Goal: Task Accomplishment & Management: Use online tool/utility

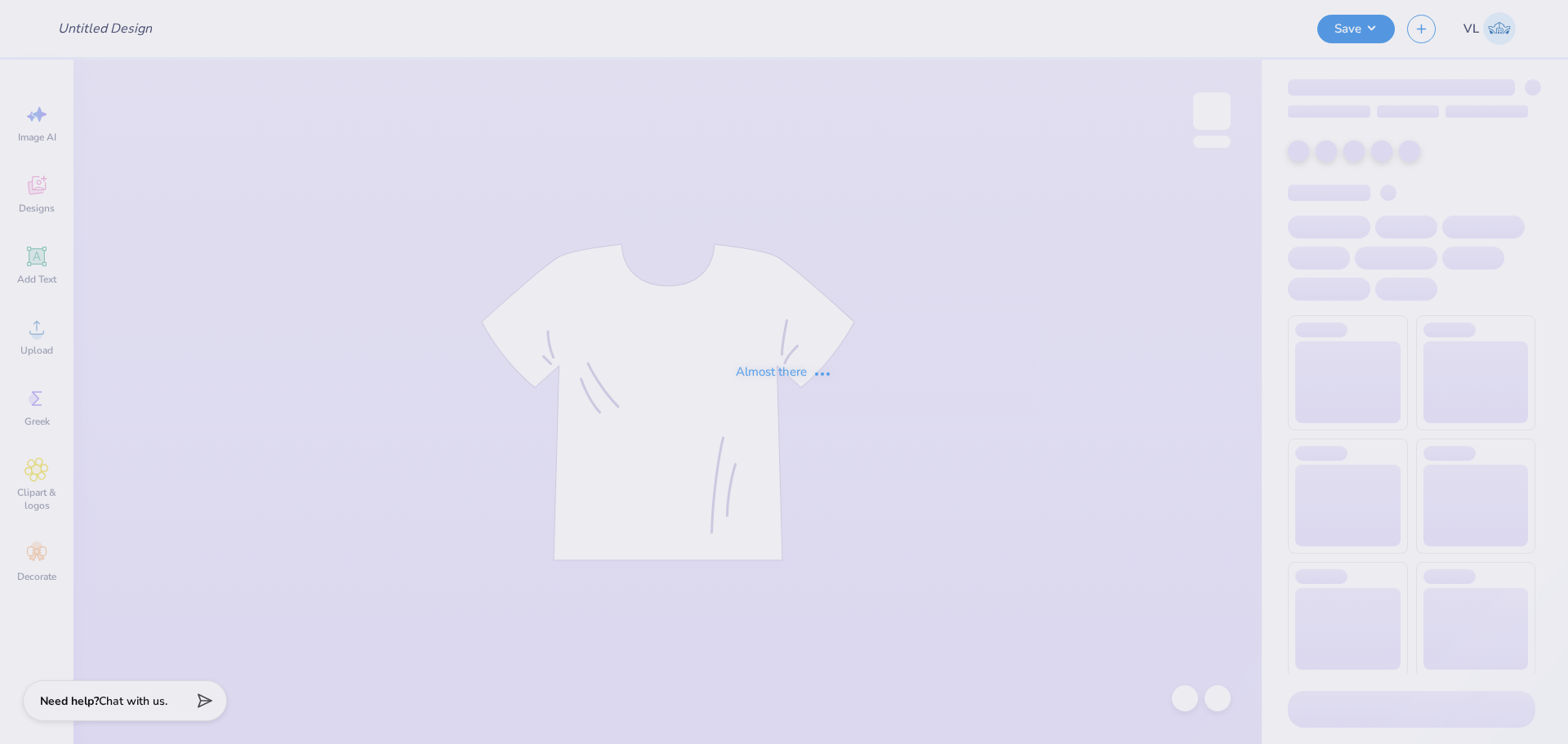
type input "KSig Parents and Alumni weekend"
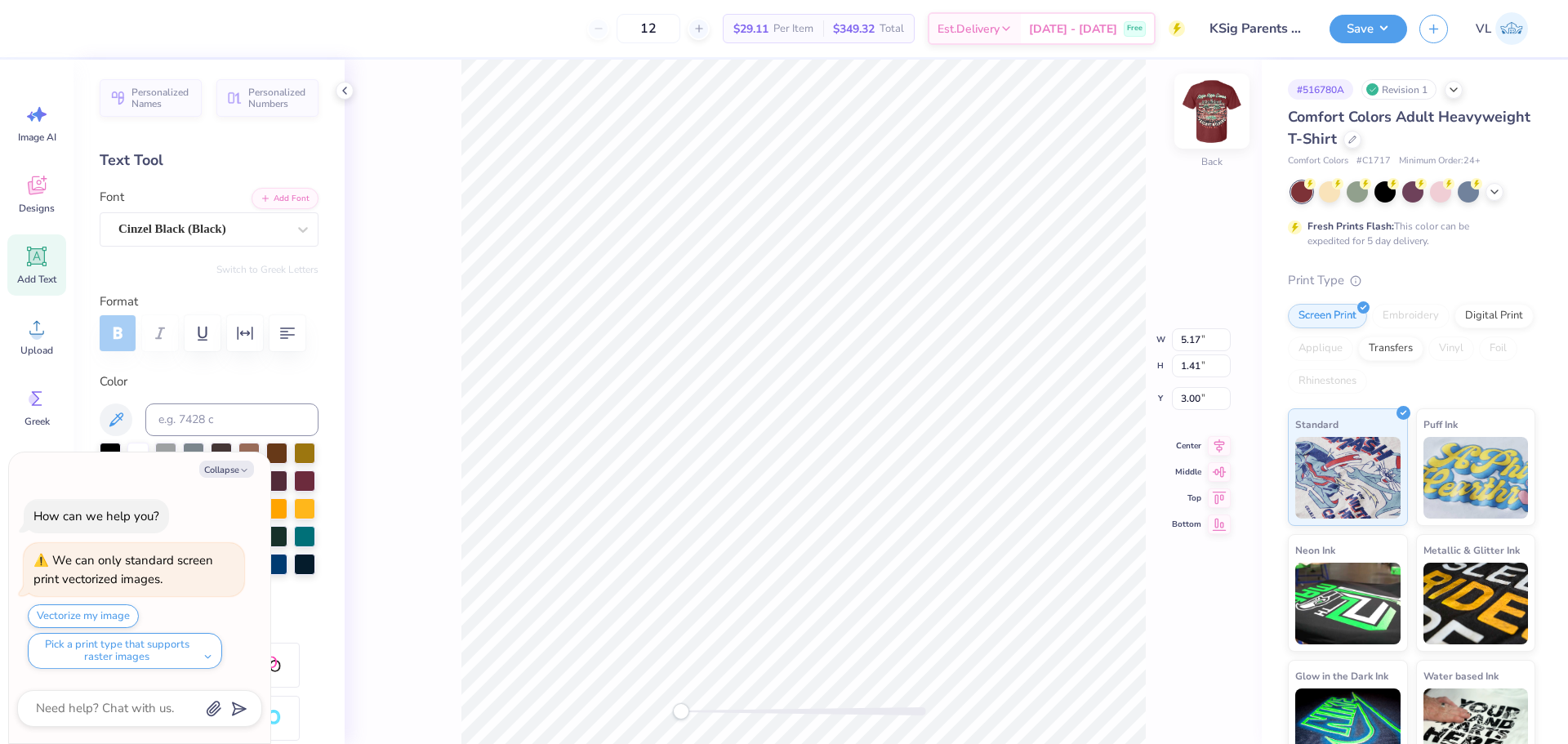
click at [1218, 129] on img at bounding box center [1212, 111] width 66 height 66
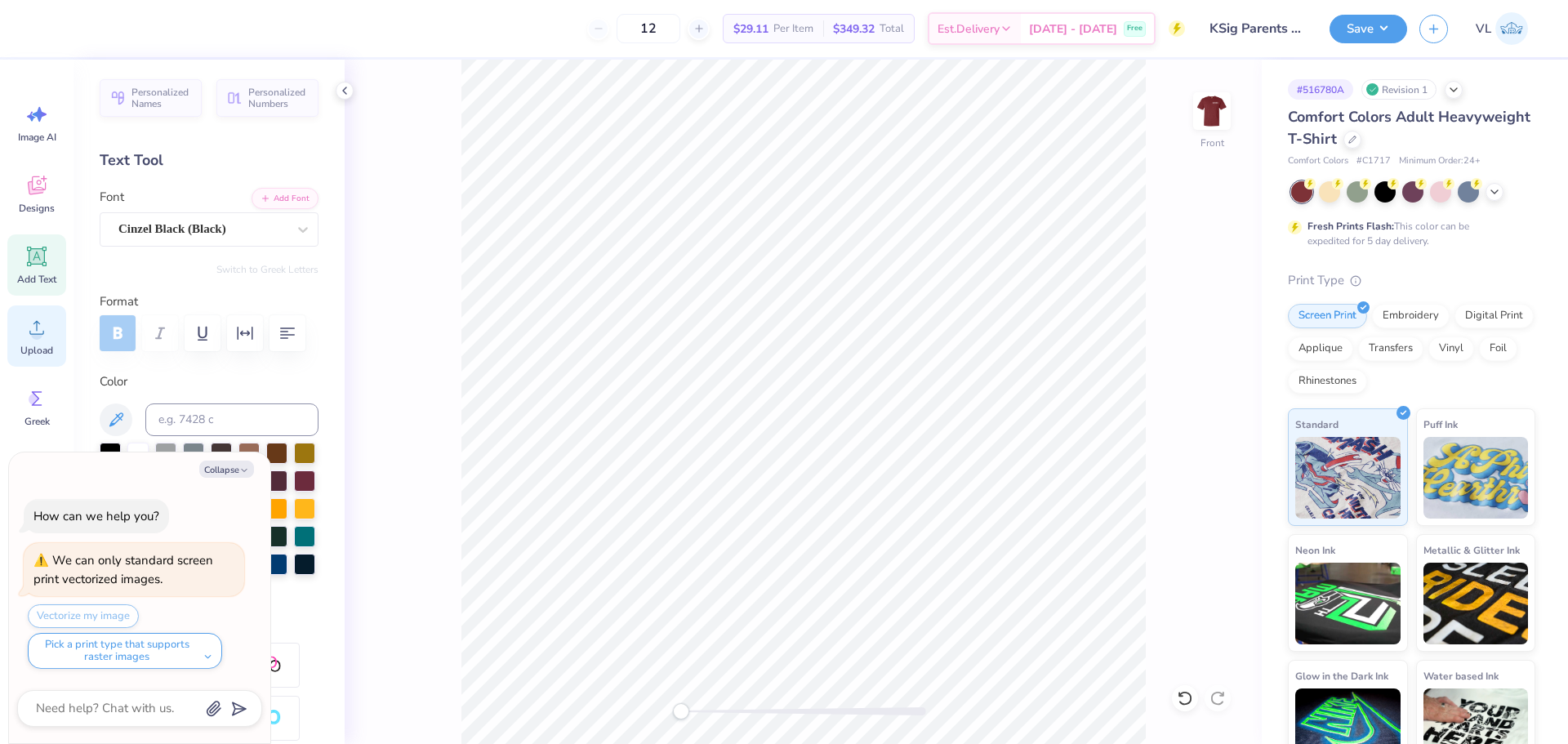
click at [35, 329] on icon at bounding box center [37, 327] width 25 height 25
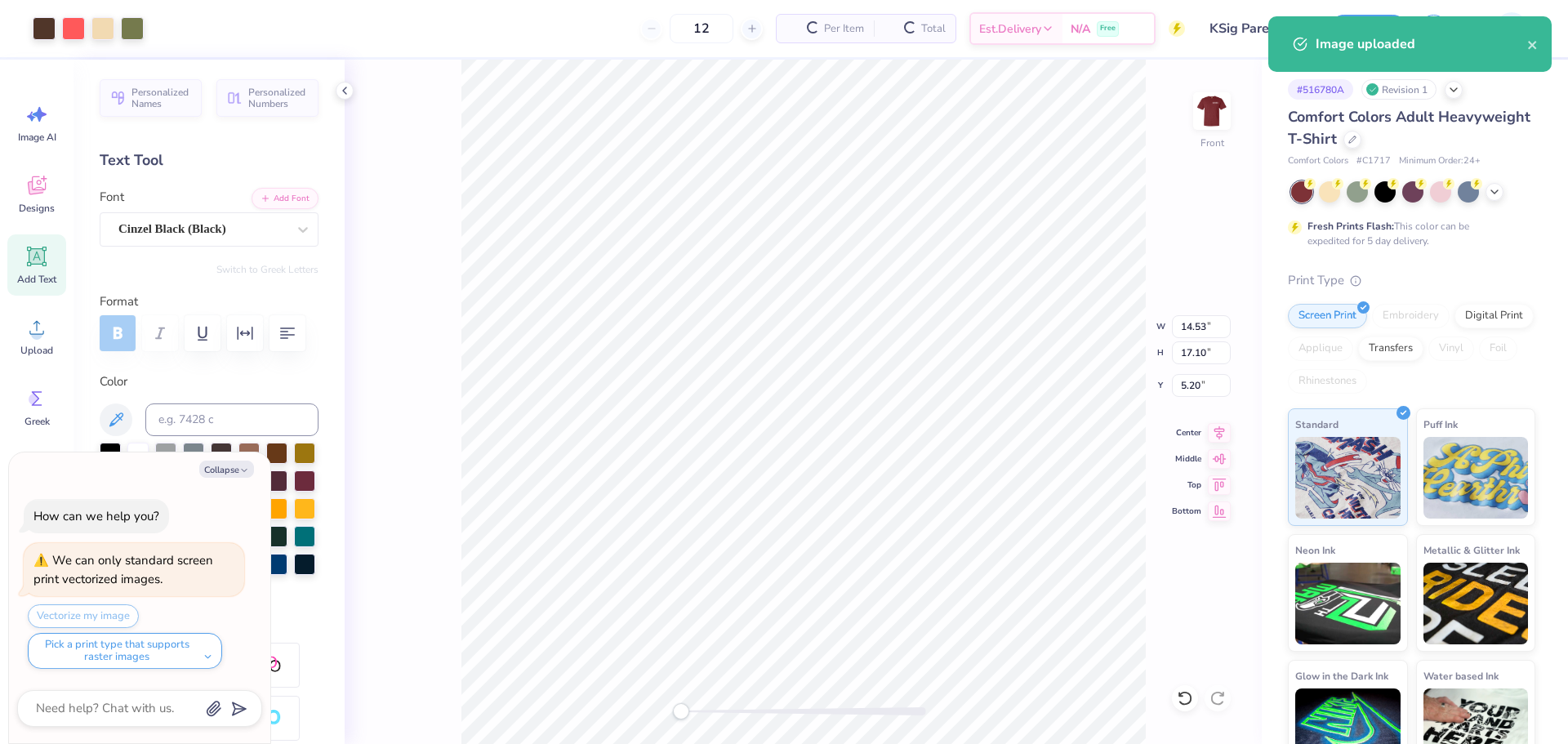
type textarea "x"
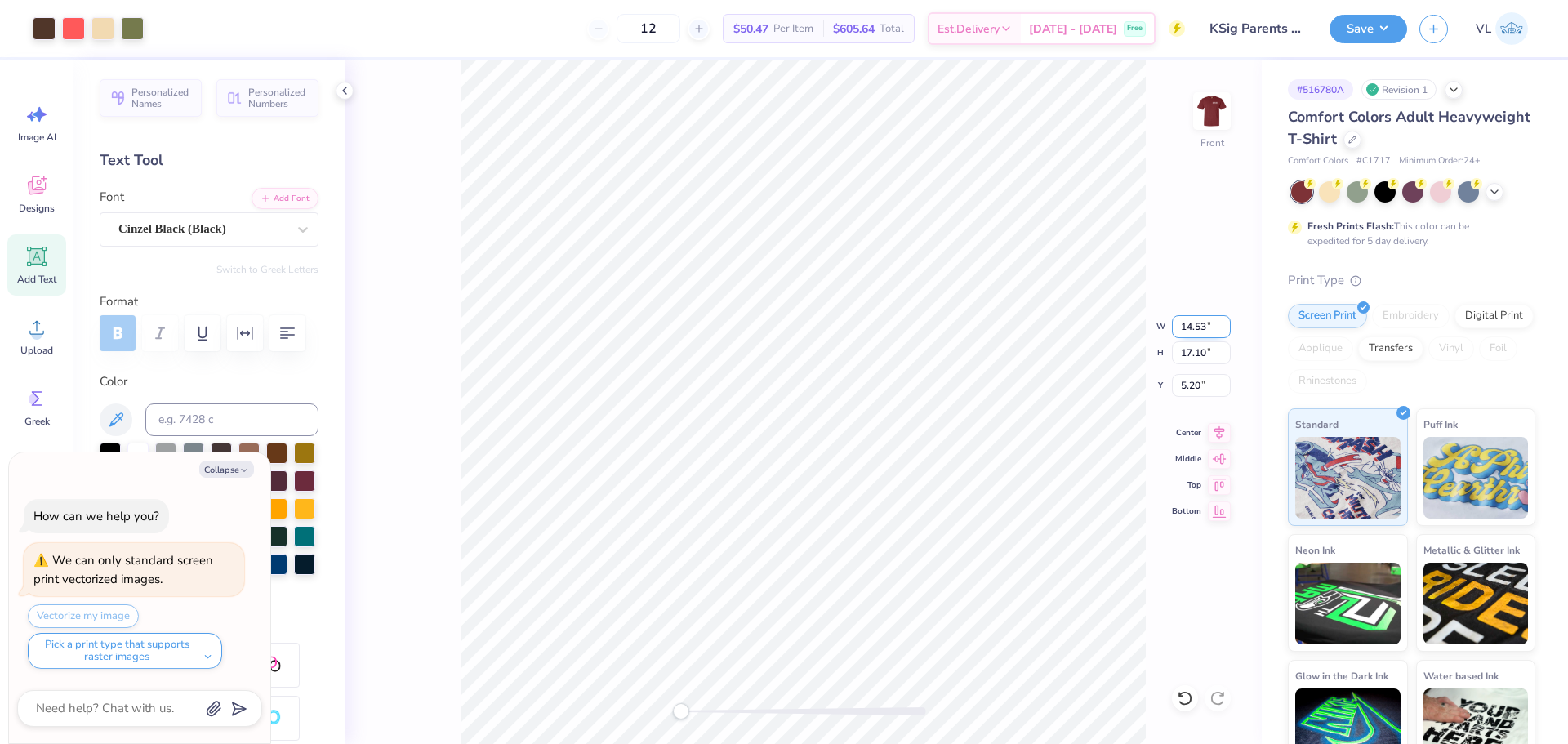
click at [1196, 326] on input "14.53" at bounding box center [1201, 326] width 59 height 23
type input "12"
type textarea "x"
type input "3"
type textarea "x"
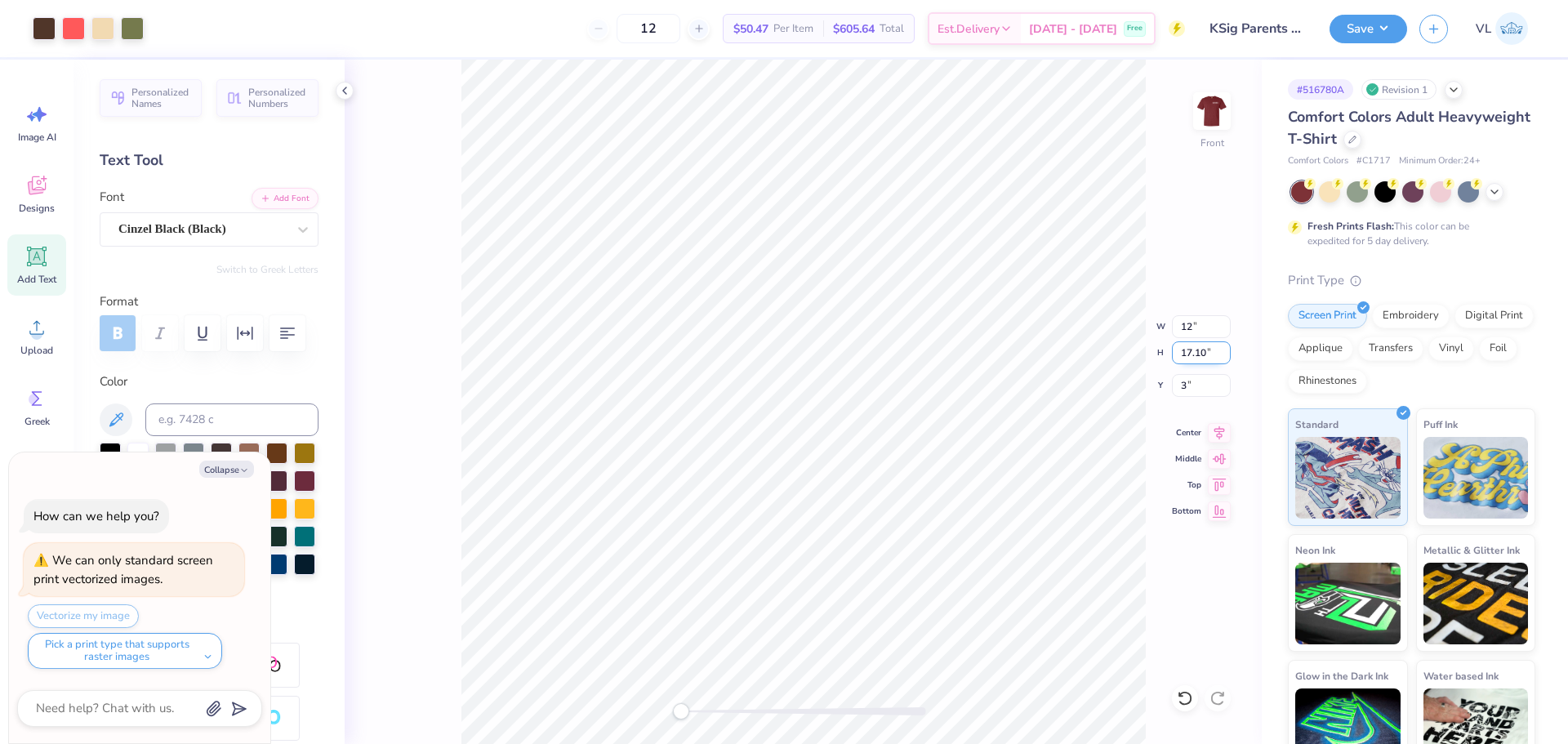
click at [1188, 355] on input "17.10" at bounding box center [1201, 353] width 59 height 23
type input "15"
type textarea "x"
click at [1193, 358] on input "8.97" at bounding box center [1201, 353] width 59 height 23
type input "15"
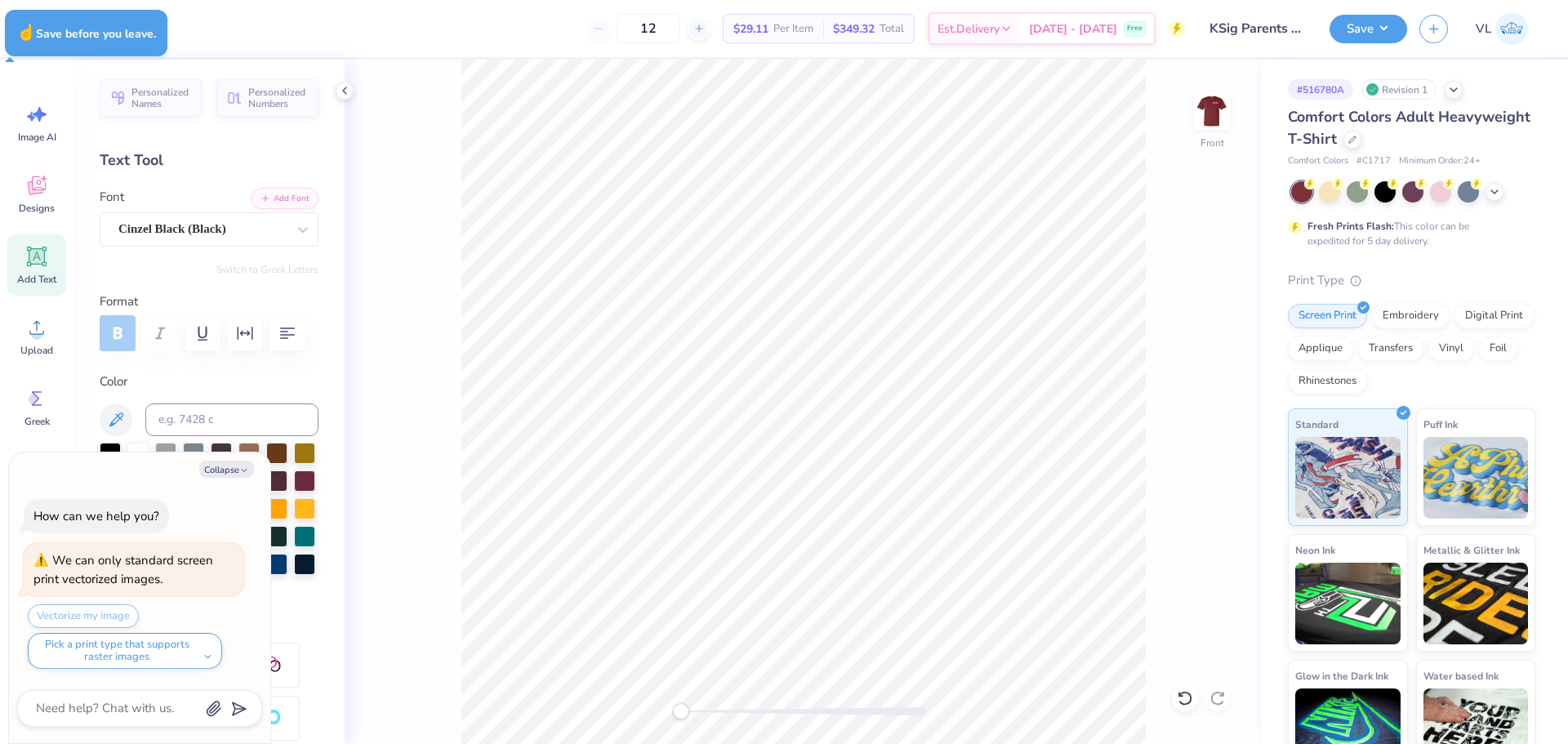
type textarea "x"
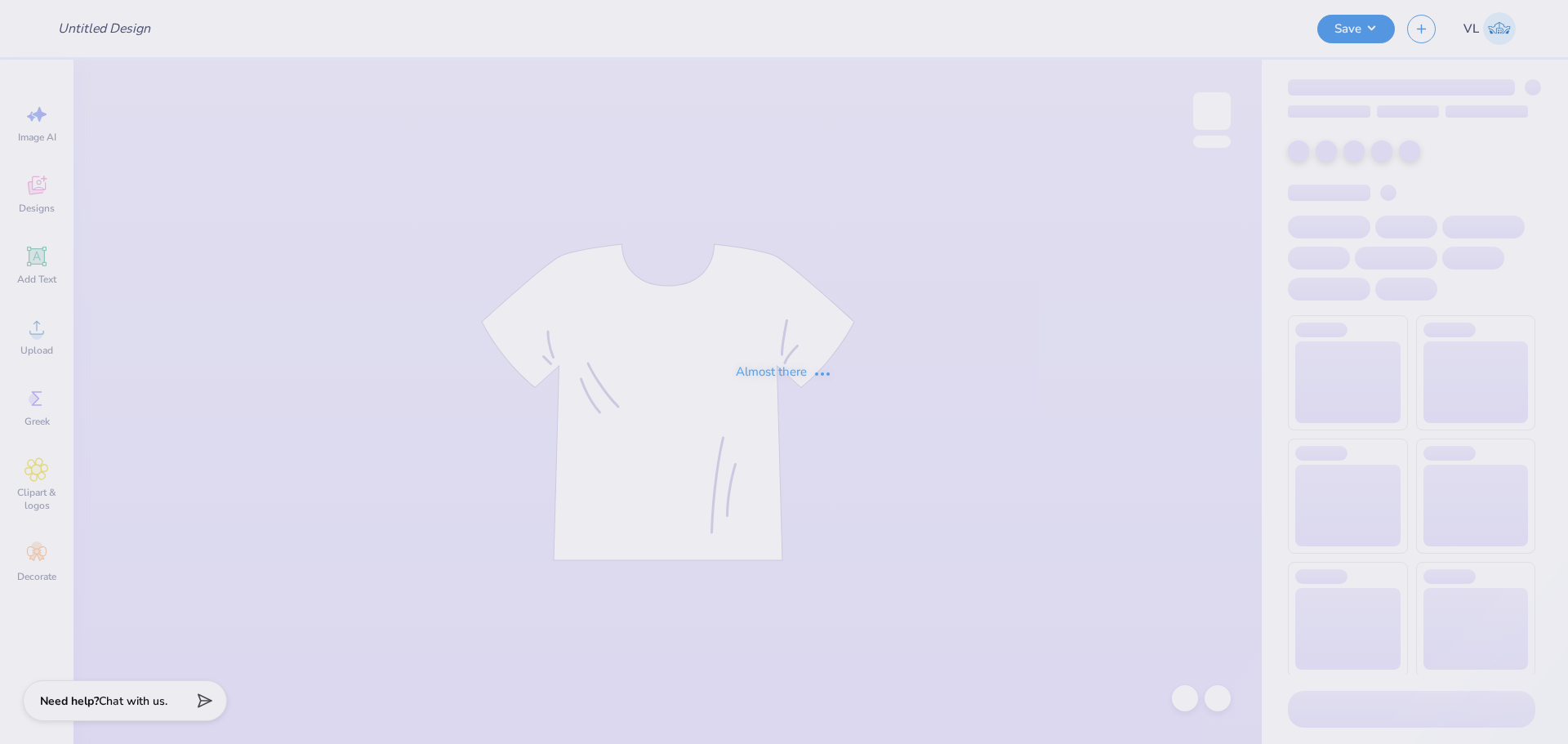
type input "KSig Parents and Alumni weekend"
type input "12"
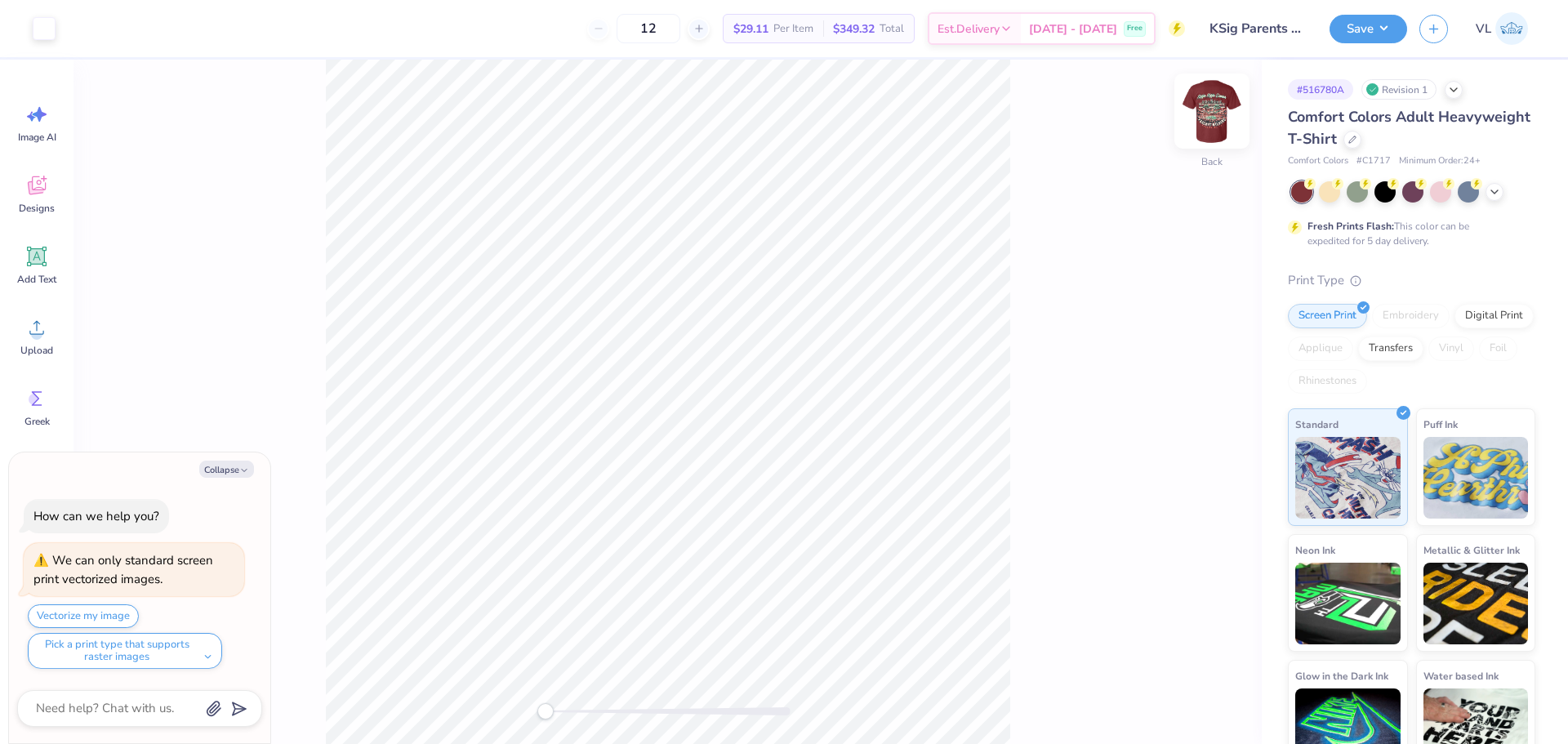
click at [1207, 105] on img at bounding box center [1212, 111] width 66 height 66
click at [43, 321] on icon at bounding box center [37, 327] width 25 height 25
type textarea "x"
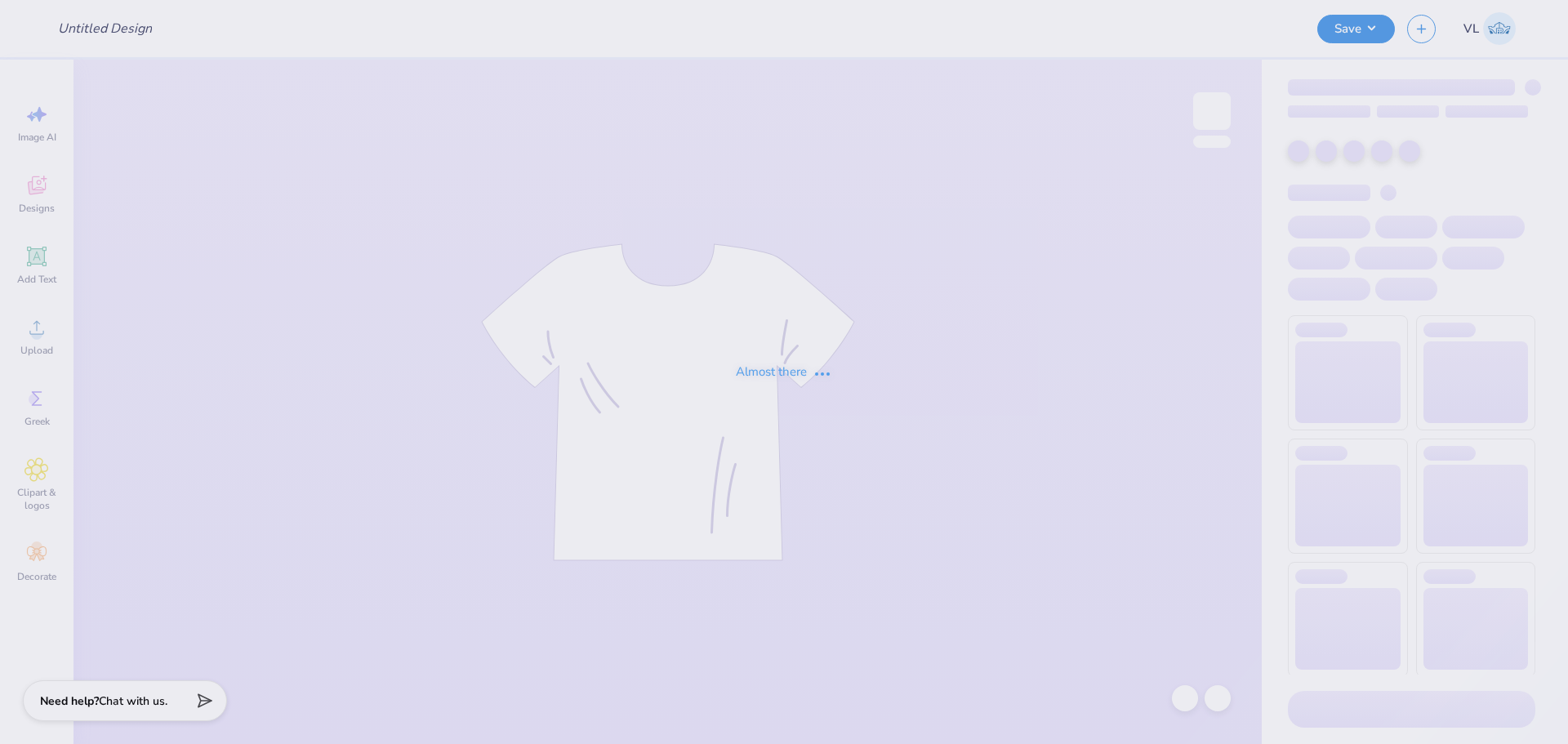
type input "KSig Parents and Alumni weekend"
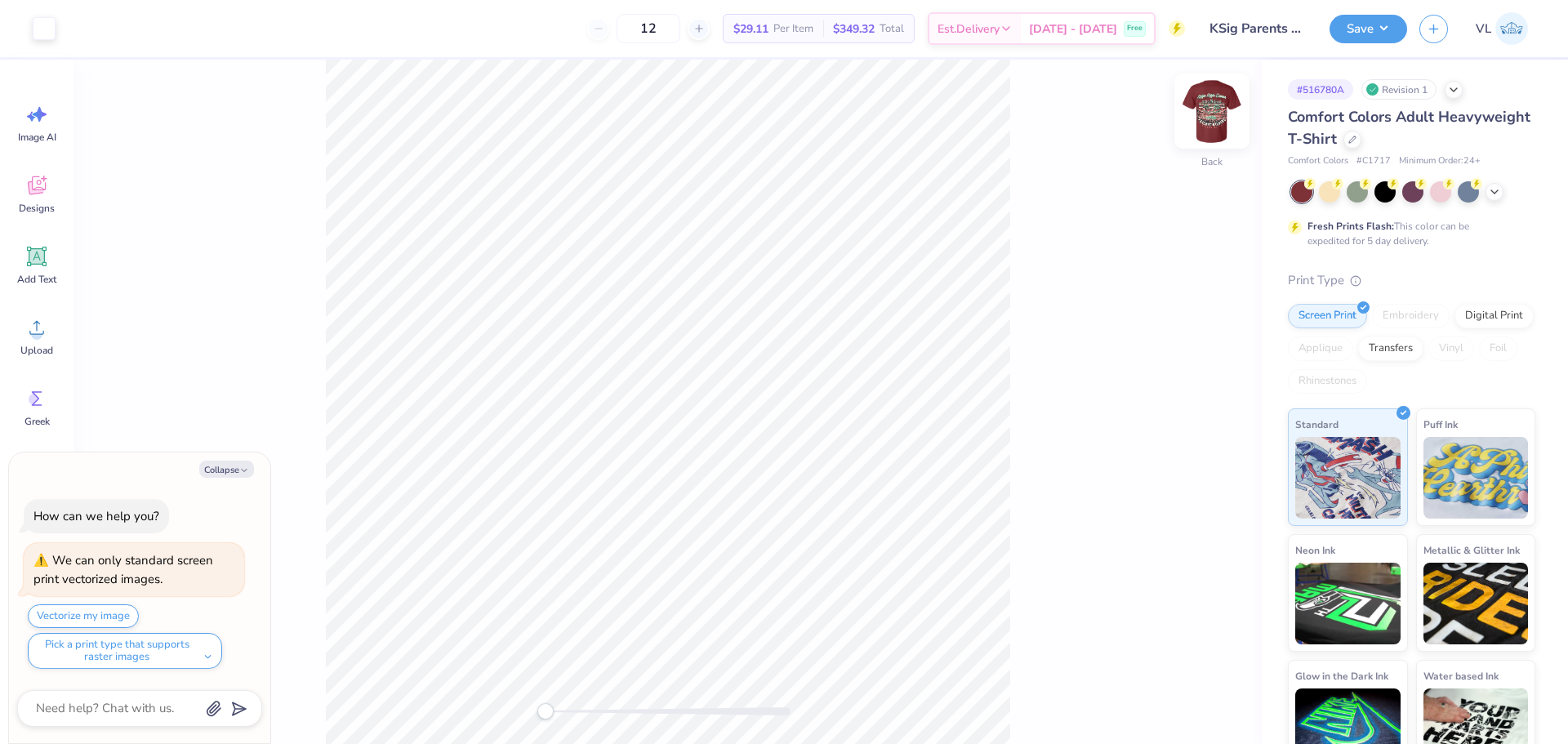
click at [1207, 98] on img at bounding box center [1212, 111] width 66 height 66
click at [44, 332] on icon at bounding box center [37, 327] width 25 height 25
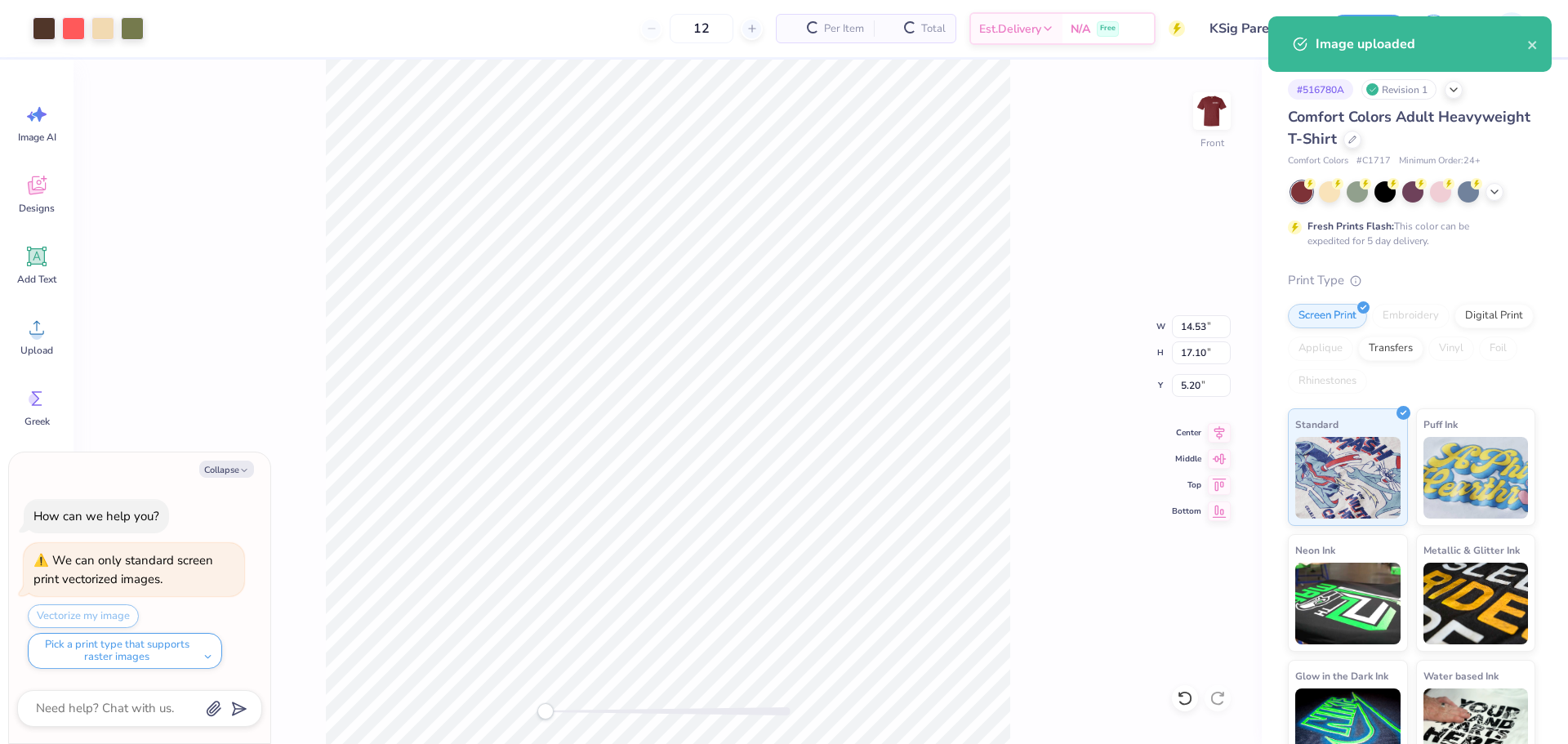
type textarea "x"
click at [1201, 325] on input "14.53" at bounding box center [1201, 326] width 59 height 23
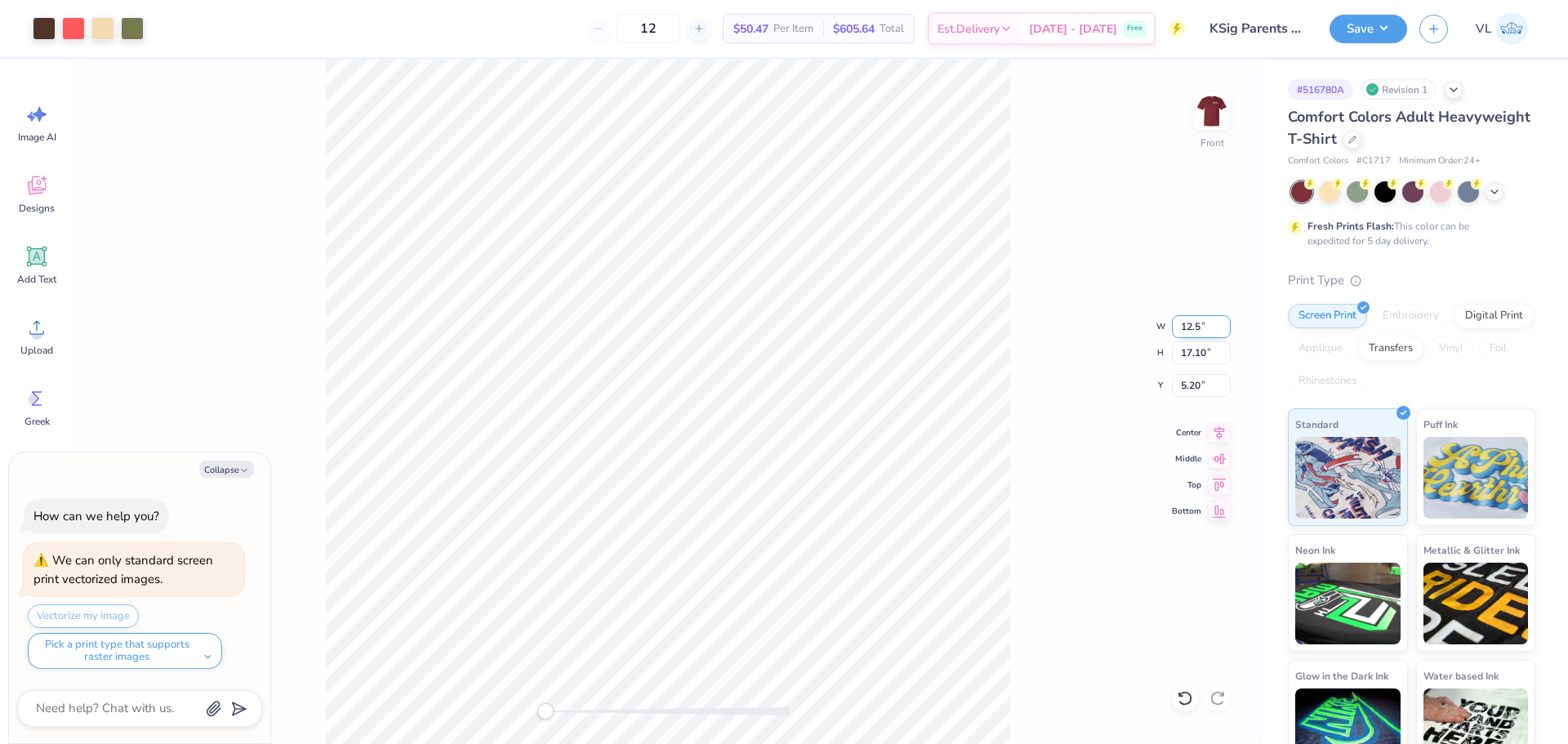
type input "12.5"
click at [132, 33] on div at bounding box center [132, 27] width 23 height 23
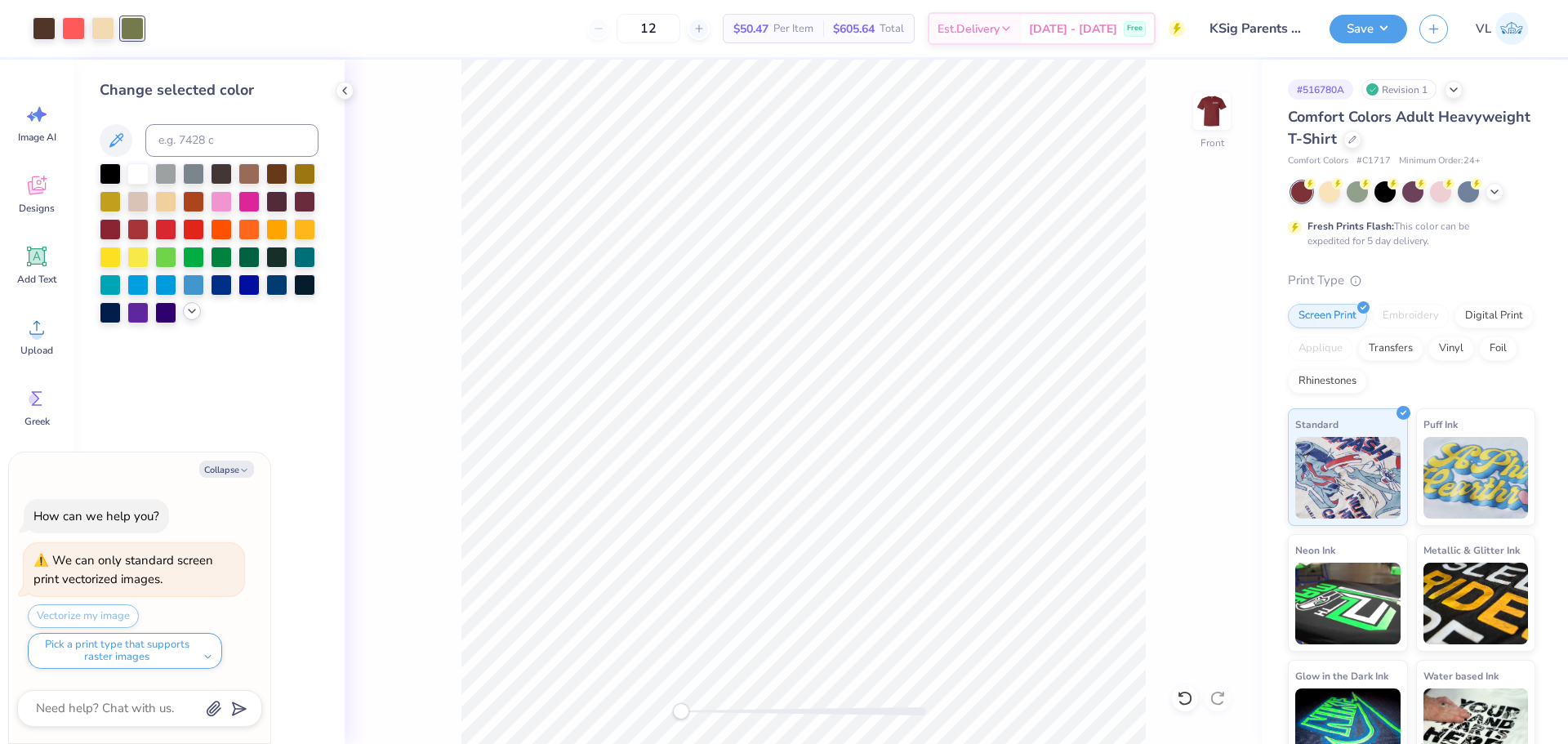
click at [196, 313] on icon at bounding box center [192, 311] width 13 height 13
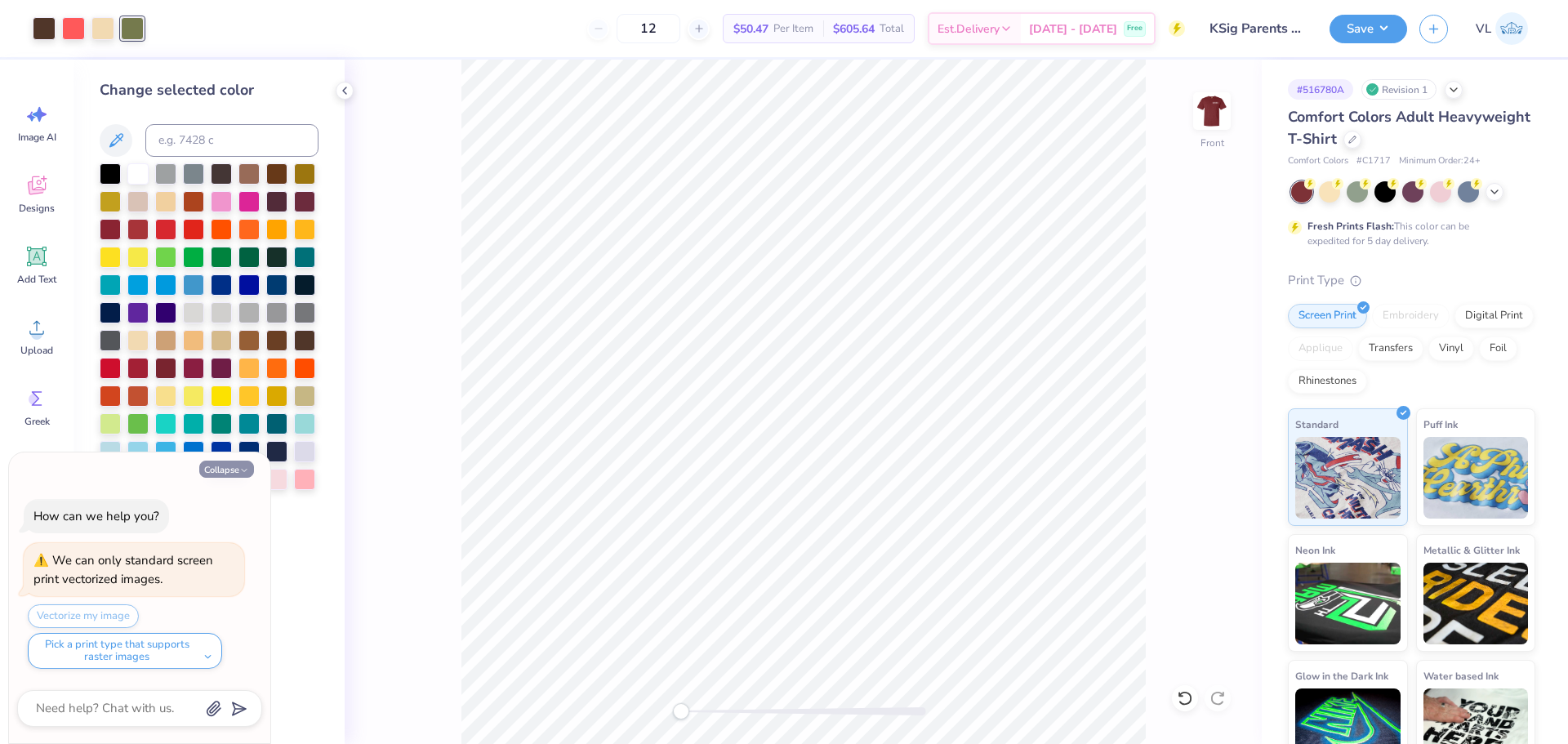
click at [225, 472] on button "Collapse" at bounding box center [226, 469] width 55 height 17
type textarea "x"
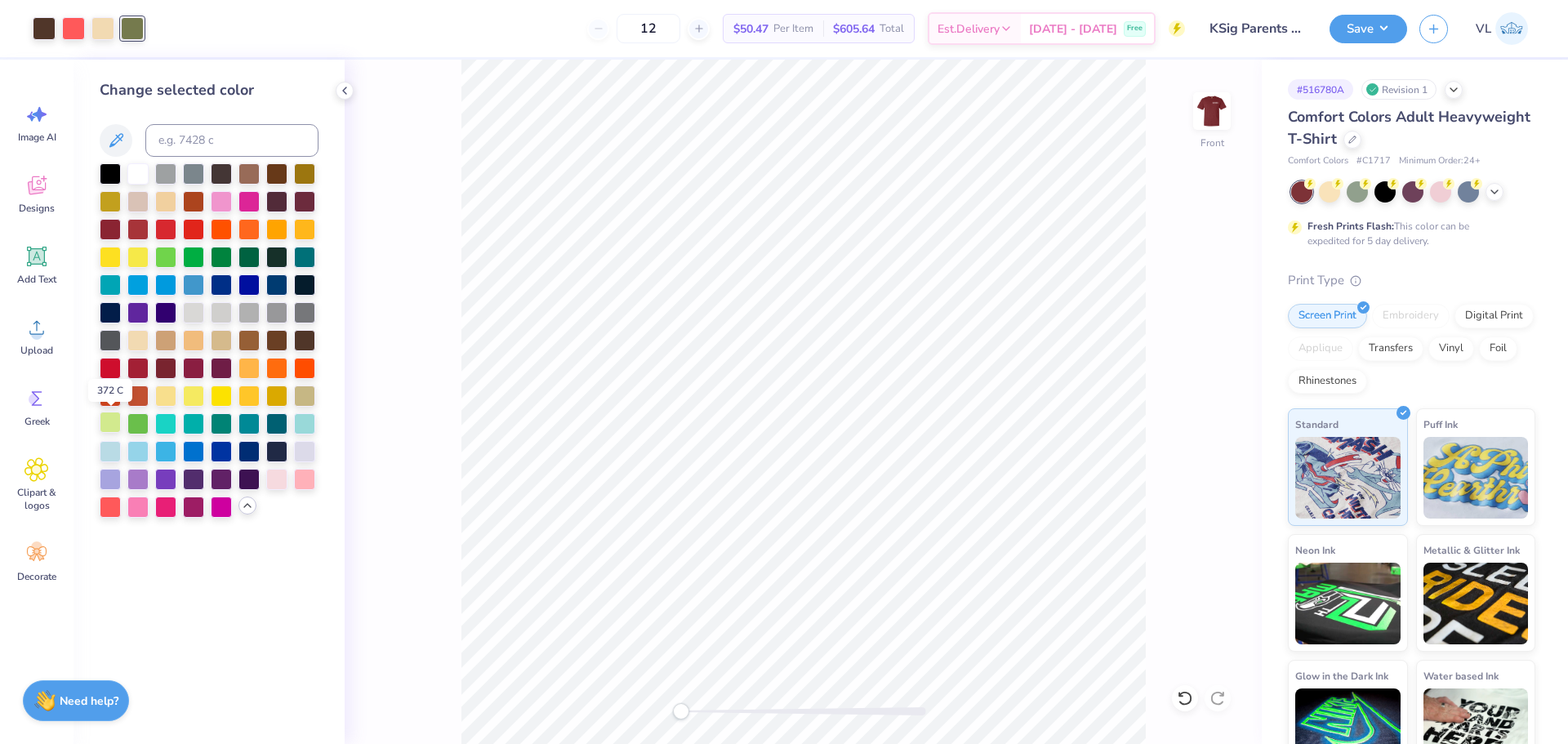
click at [105, 425] on div at bounding box center [109, 421] width 21 height 21
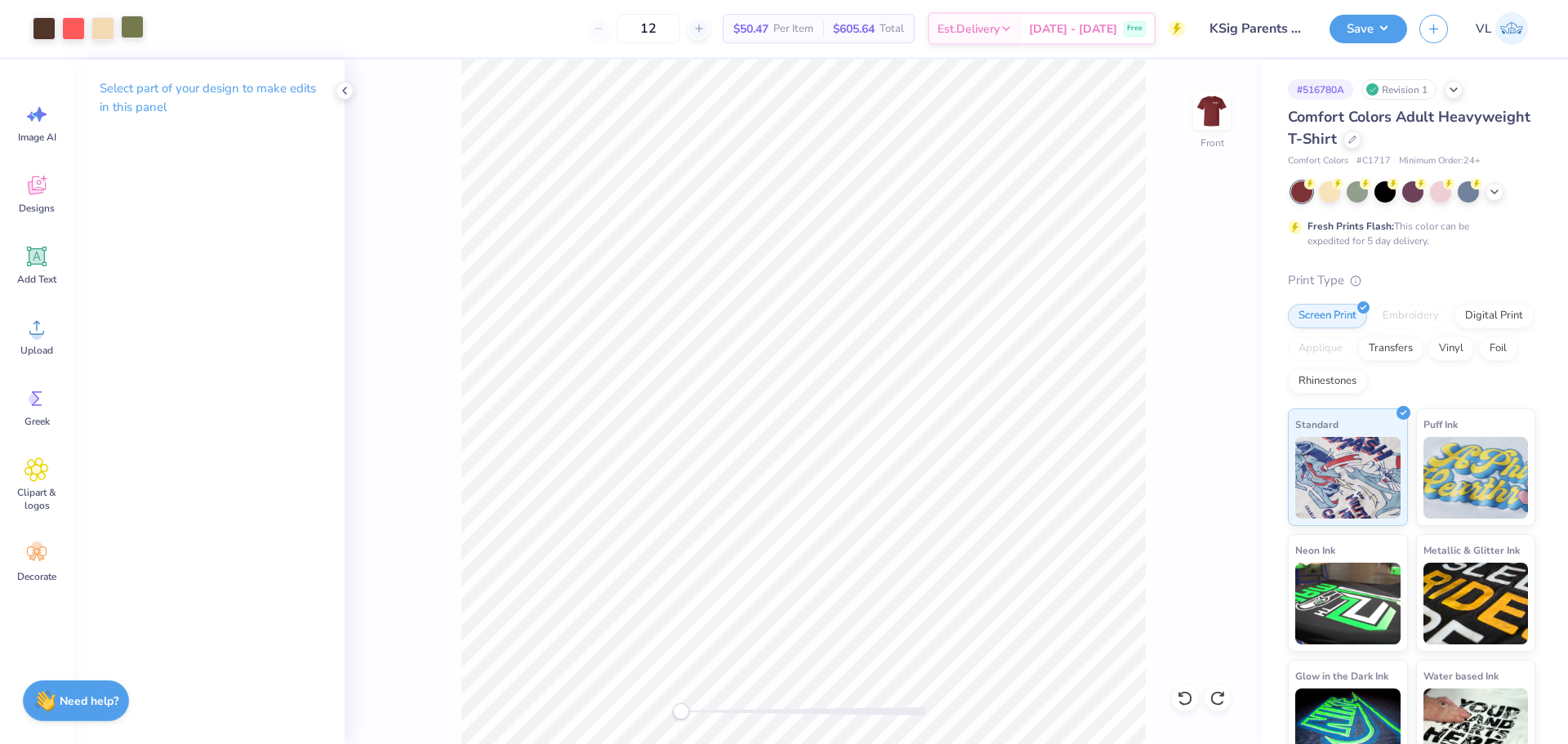
click at [139, 33] on div at bounding box center [132, 27] width 23 height 23
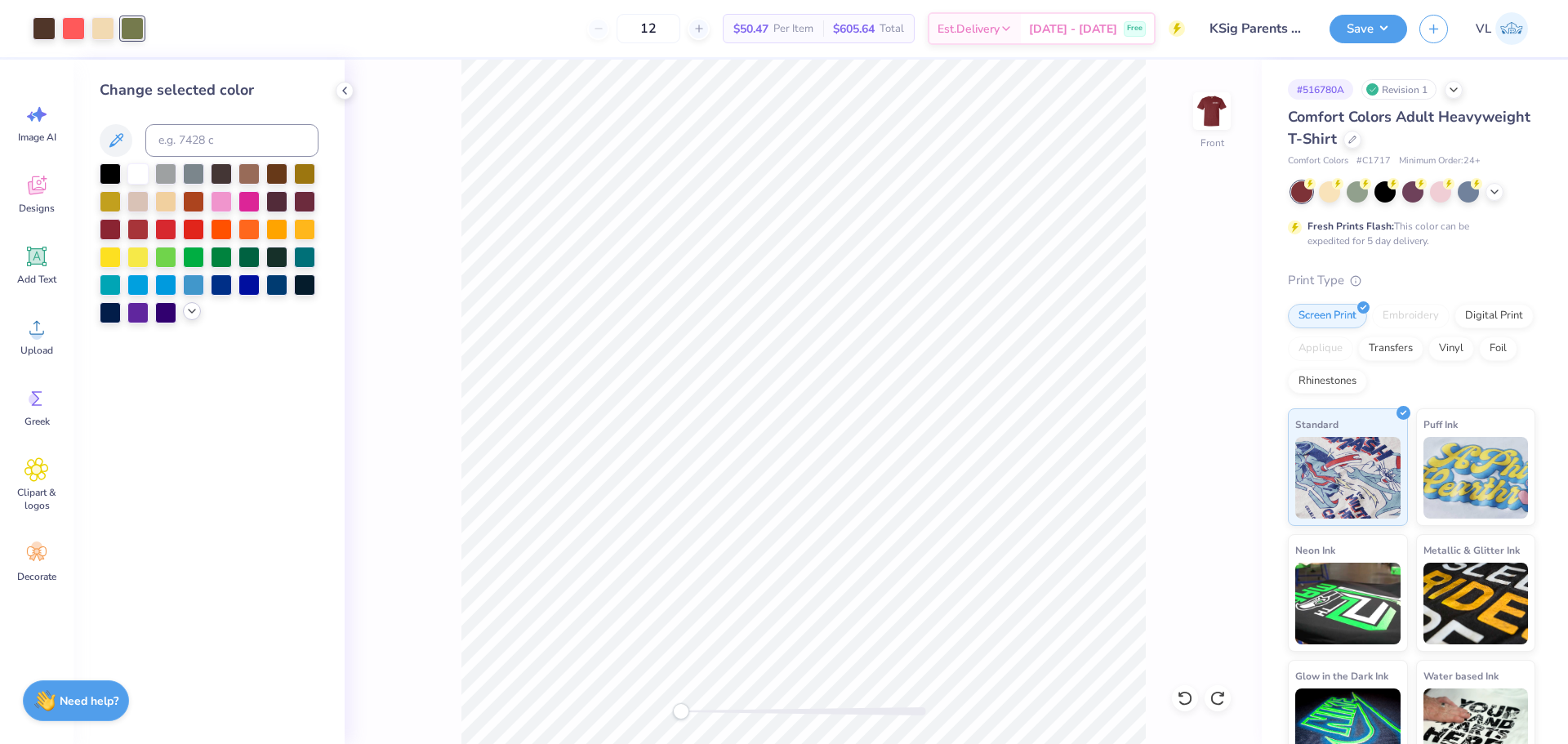
click at [196, 305] on icon at bounding box center [192, 311] width 13 height 13
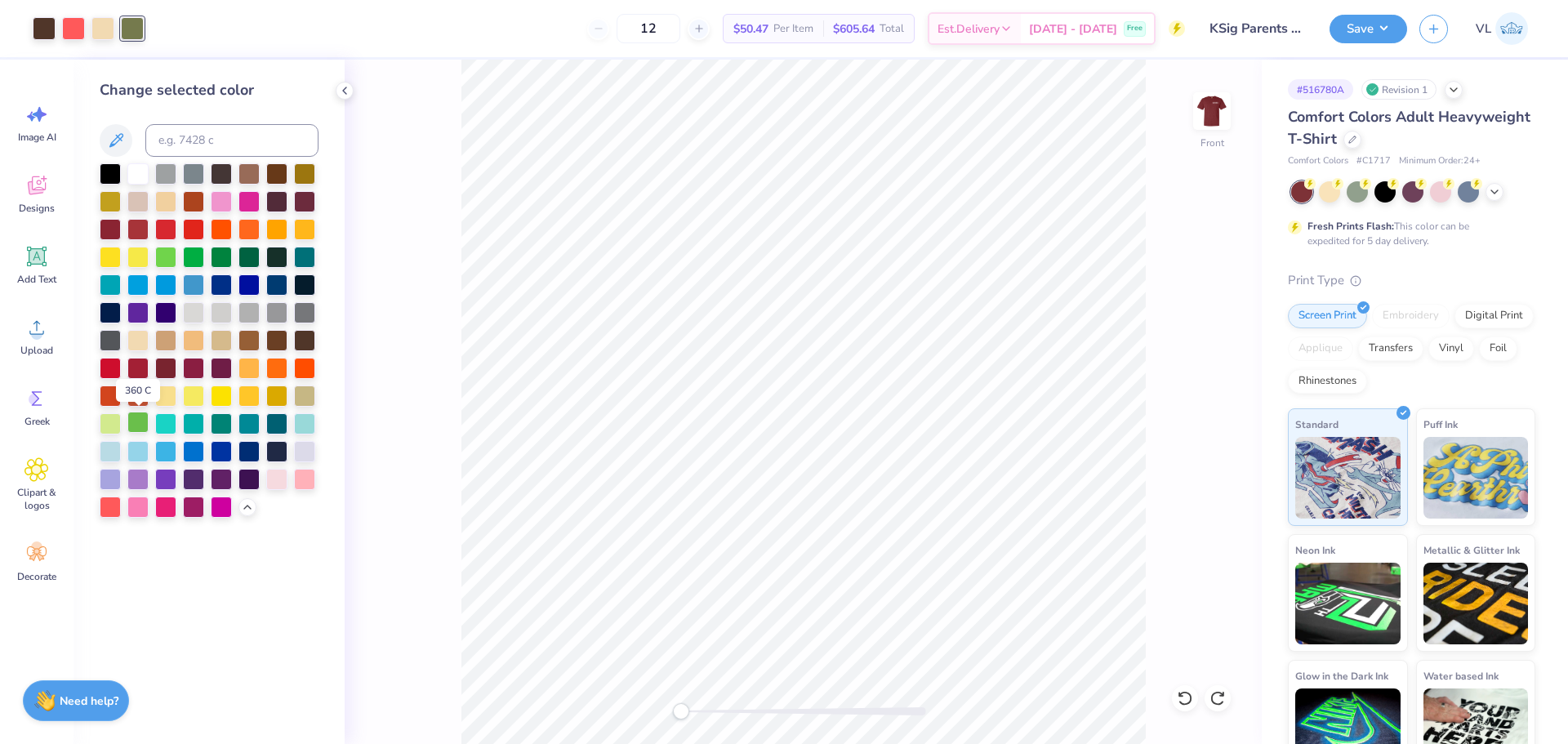
click at [137, 423] on div at bounding box center [137, 421] width 21 height 21
click at [377, 431] on div "Front" at bounding box center [802, 401] width 917 height 684
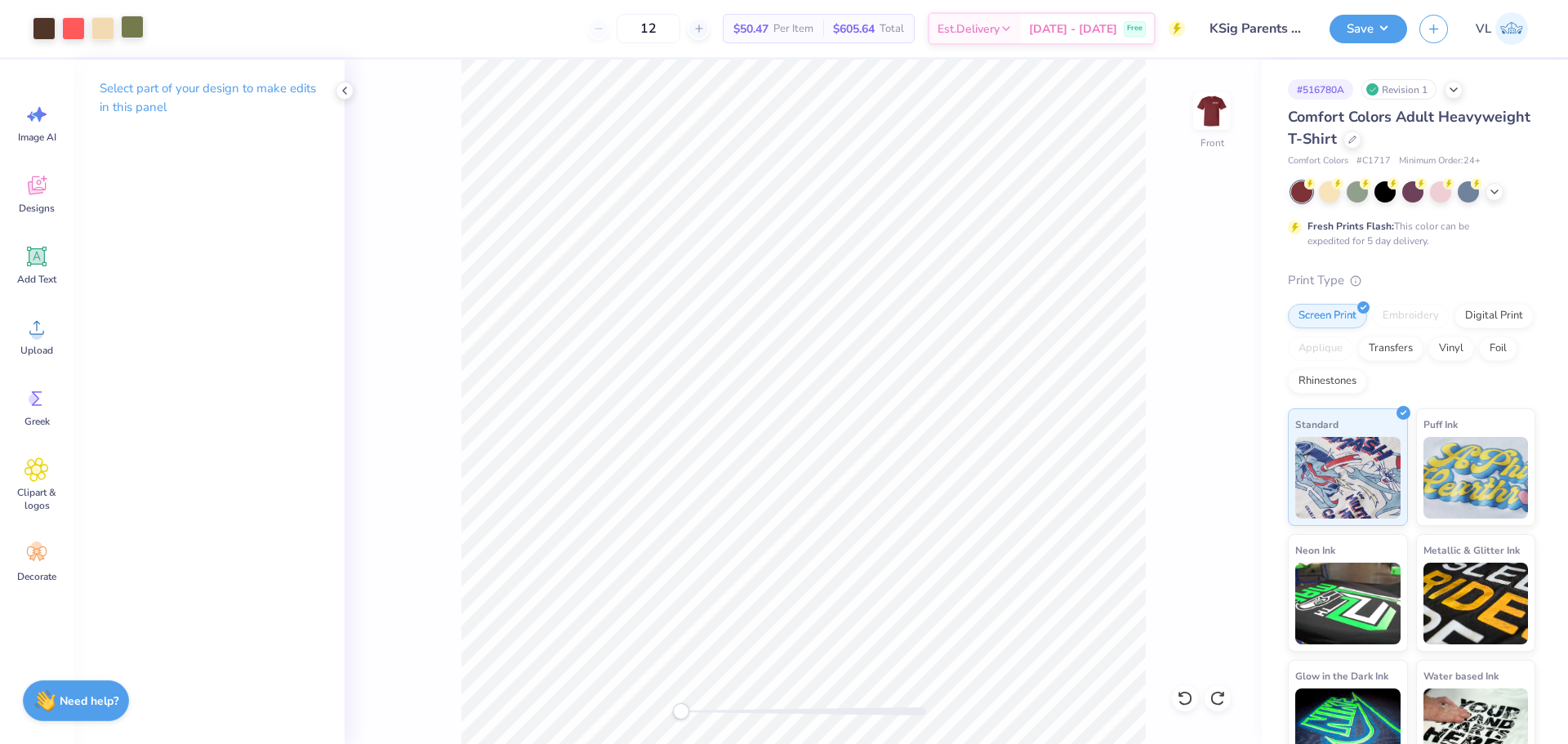
click at [132, 32] on div at bounding box center [132, 27] width 23 height 23
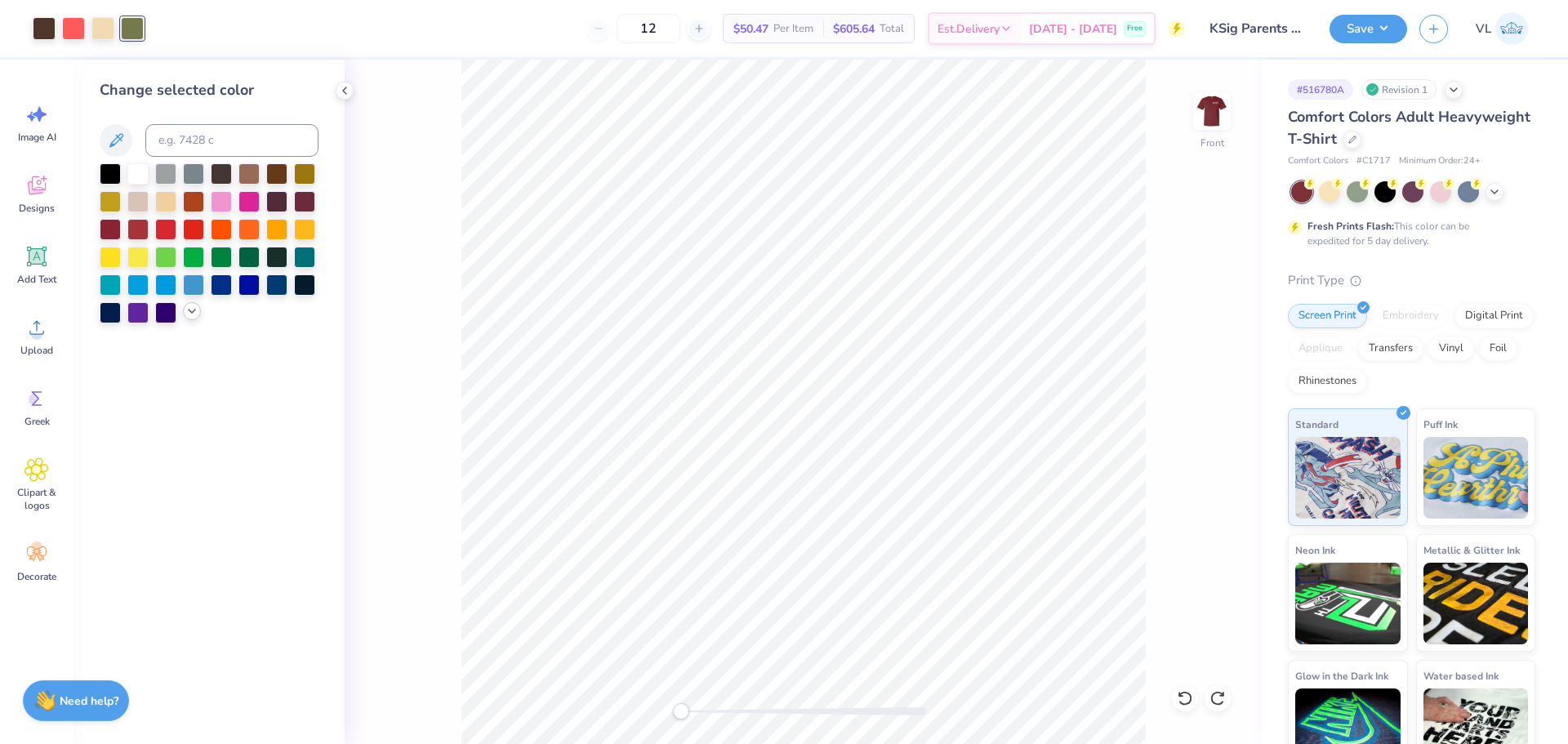
click at [189, 313] on icon at bounding box center [192, 311] width 13 height 13
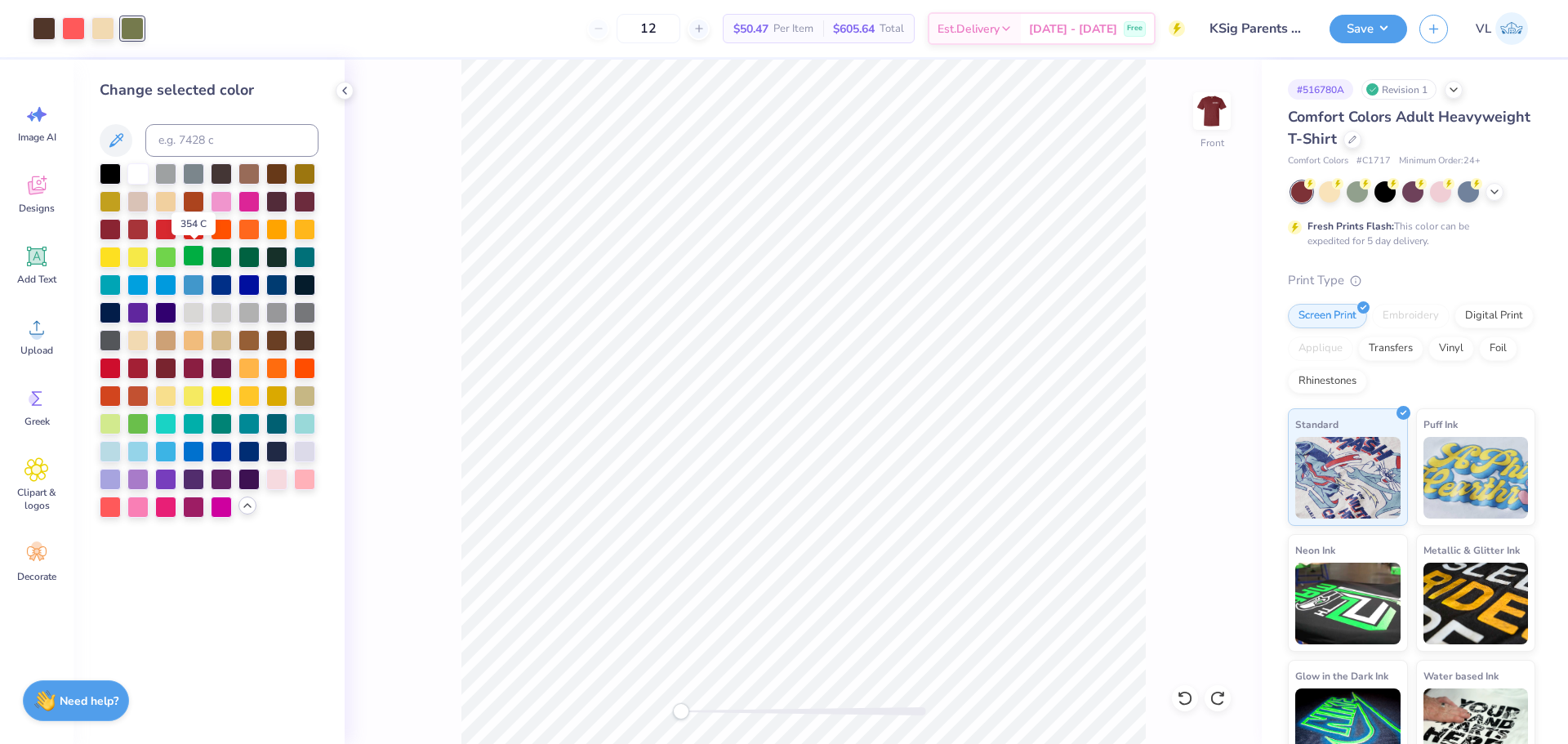
click at [193, 261] on div at bounding box center [193, 255] width 21 height 21
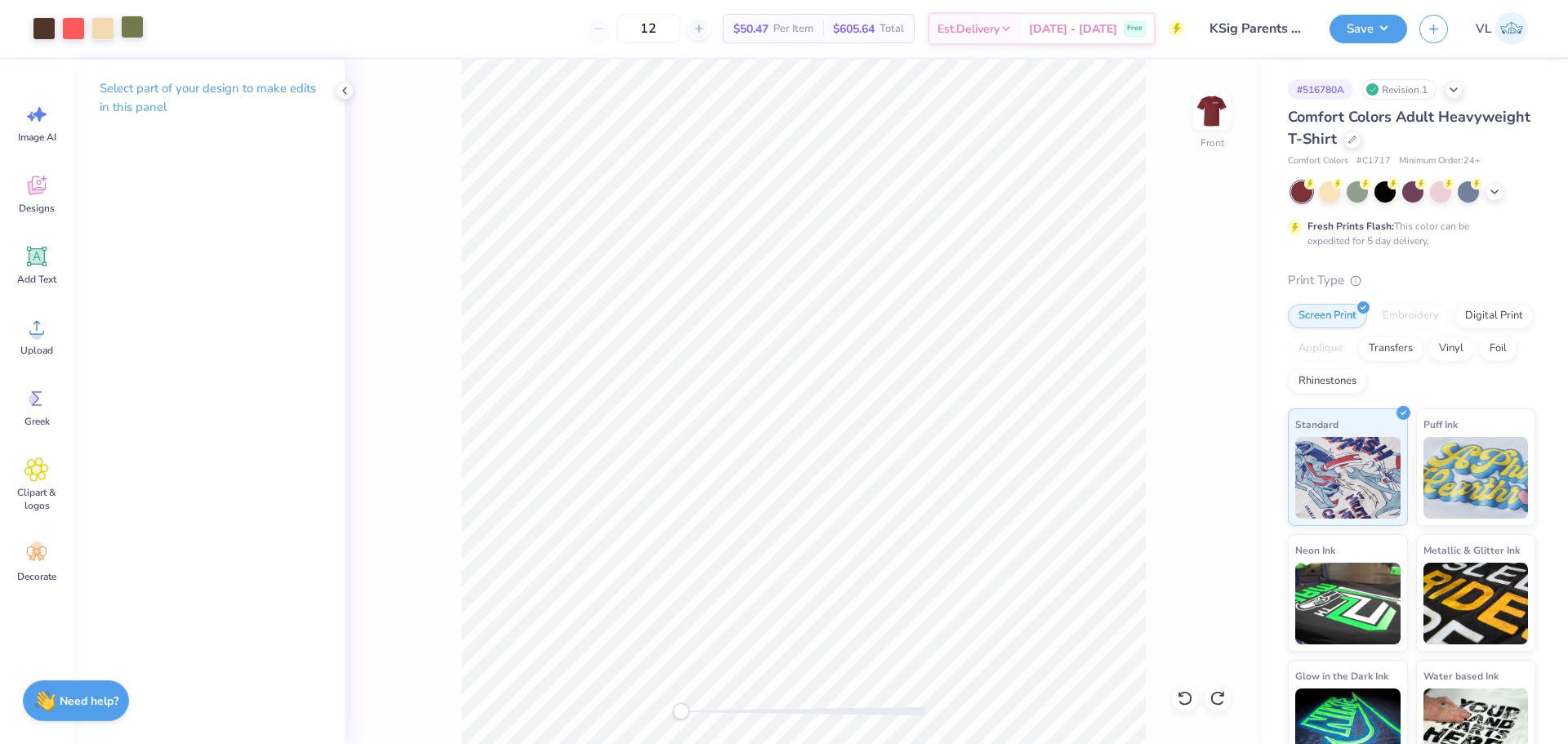
click at [128, 28] on div at bounding box center [132, 27] width 23 height 23
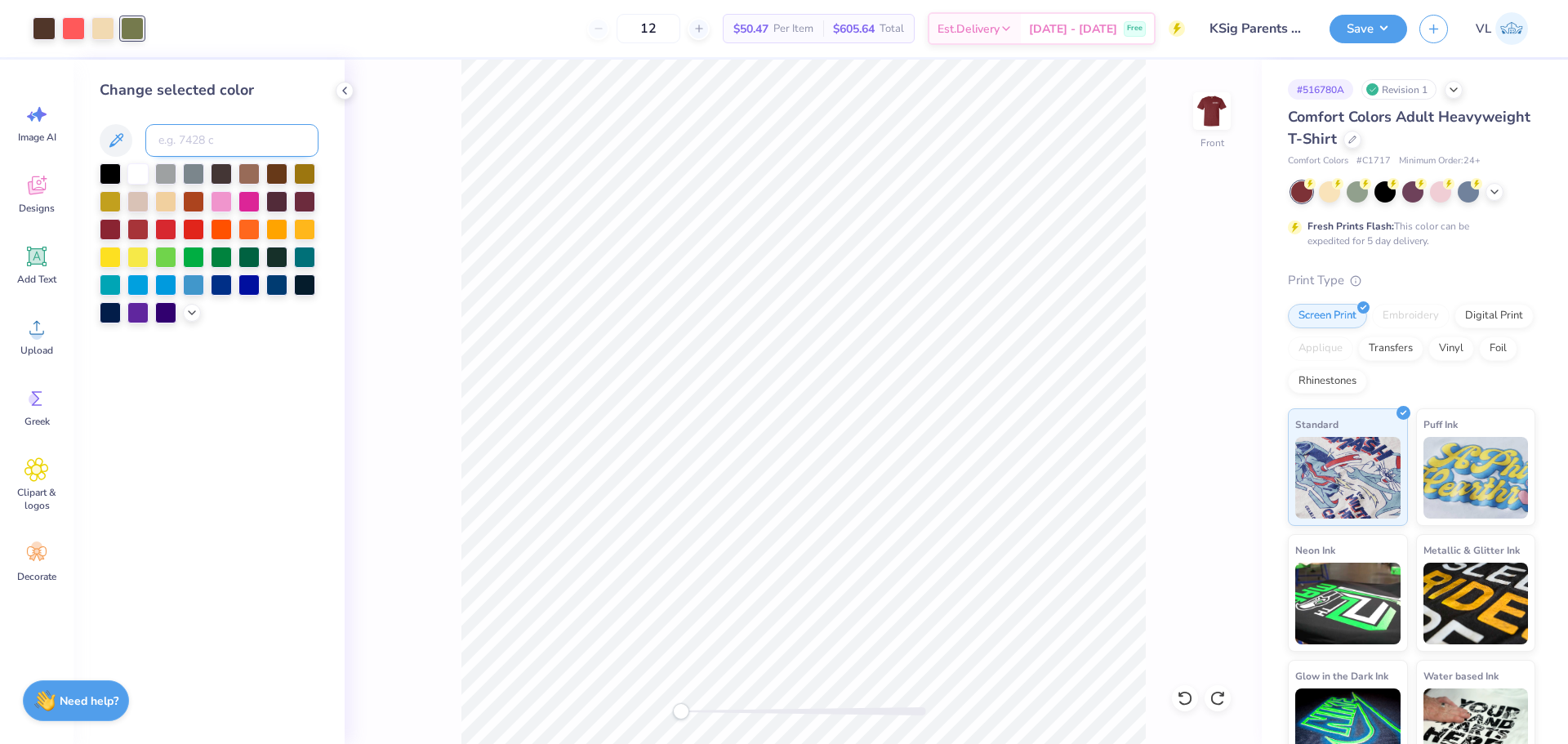
click at [219, 151] on input at bounding box center [231, 140] width 173 height 33
type input "576"
click at [1211, 111] on img at bounding box center [1212, 111] width 66 height 66
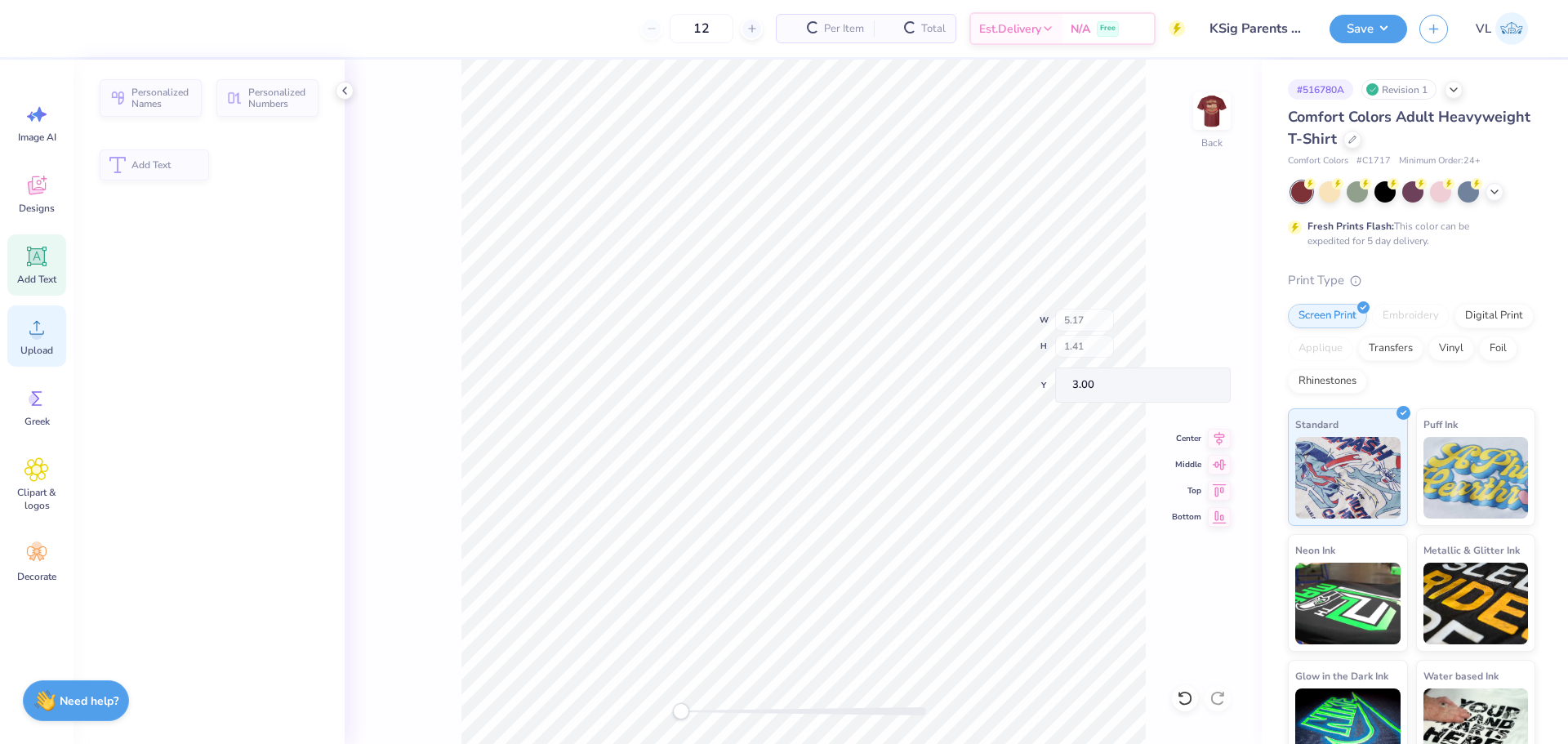
click at [39, 333] on circle at bounding box center [37, 335] width 12 height 12
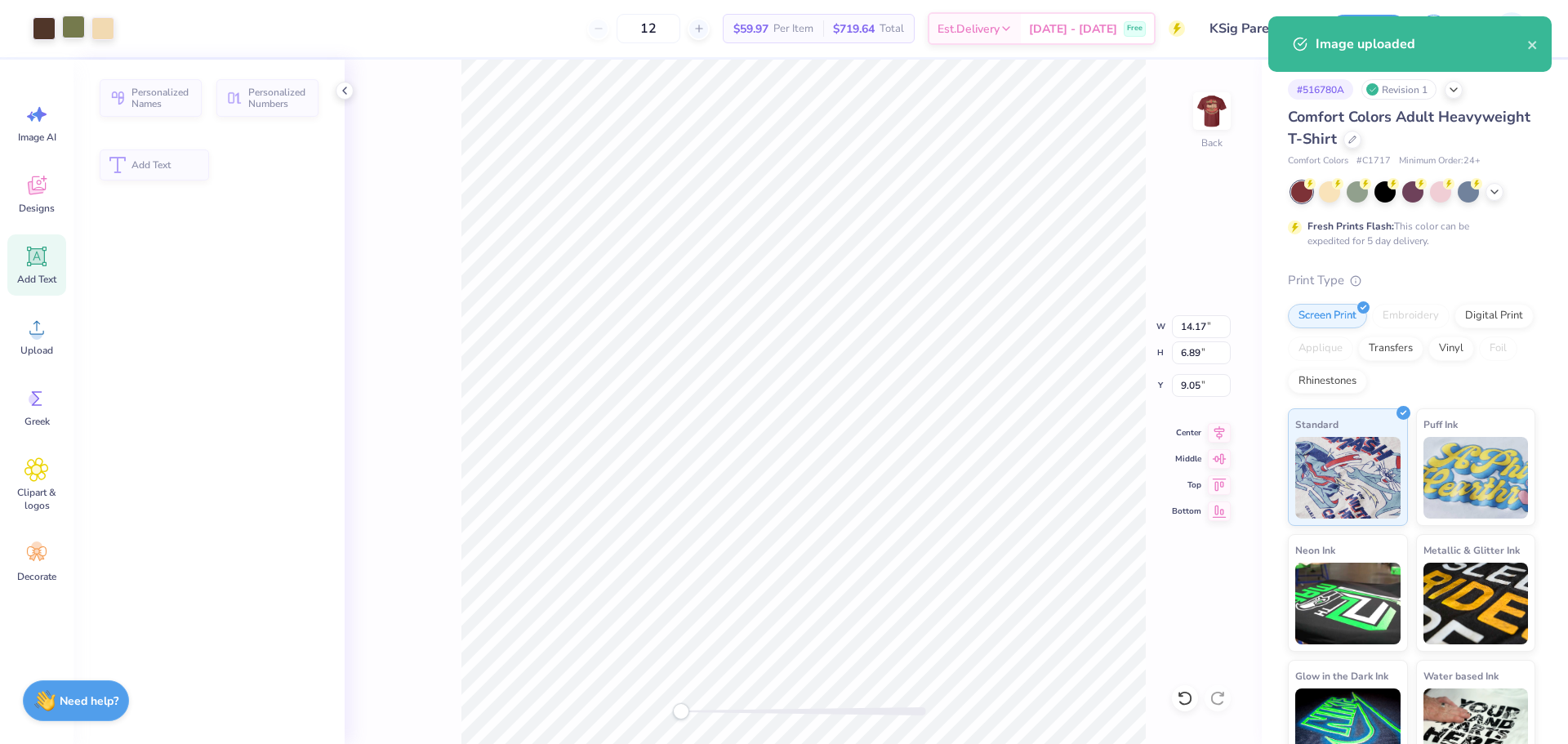
click at [83, 30] on div at bounding box center [72, 27] width 23 height 23
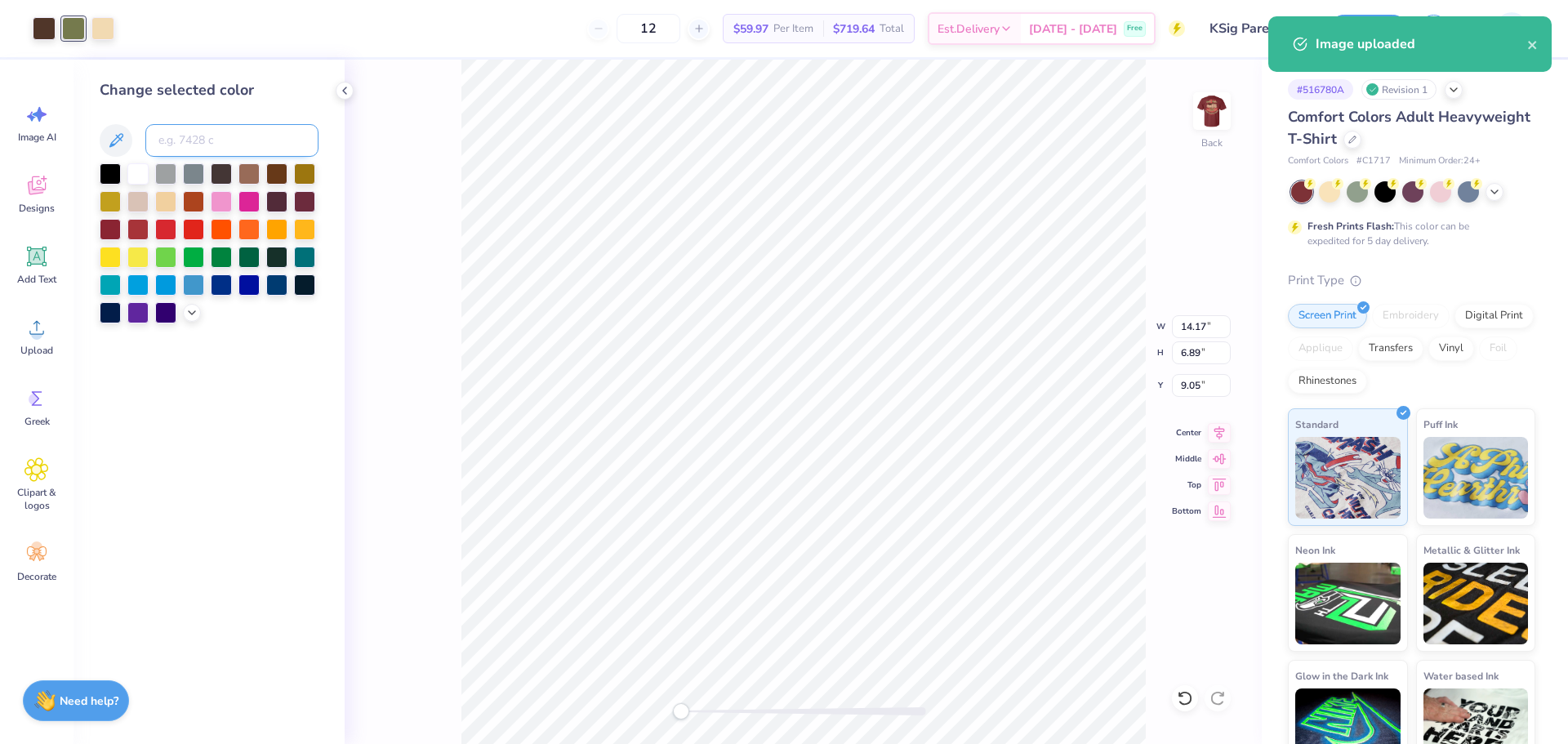
click at [243, 130] on input at bounding box center [231, 140] width 173 height 33
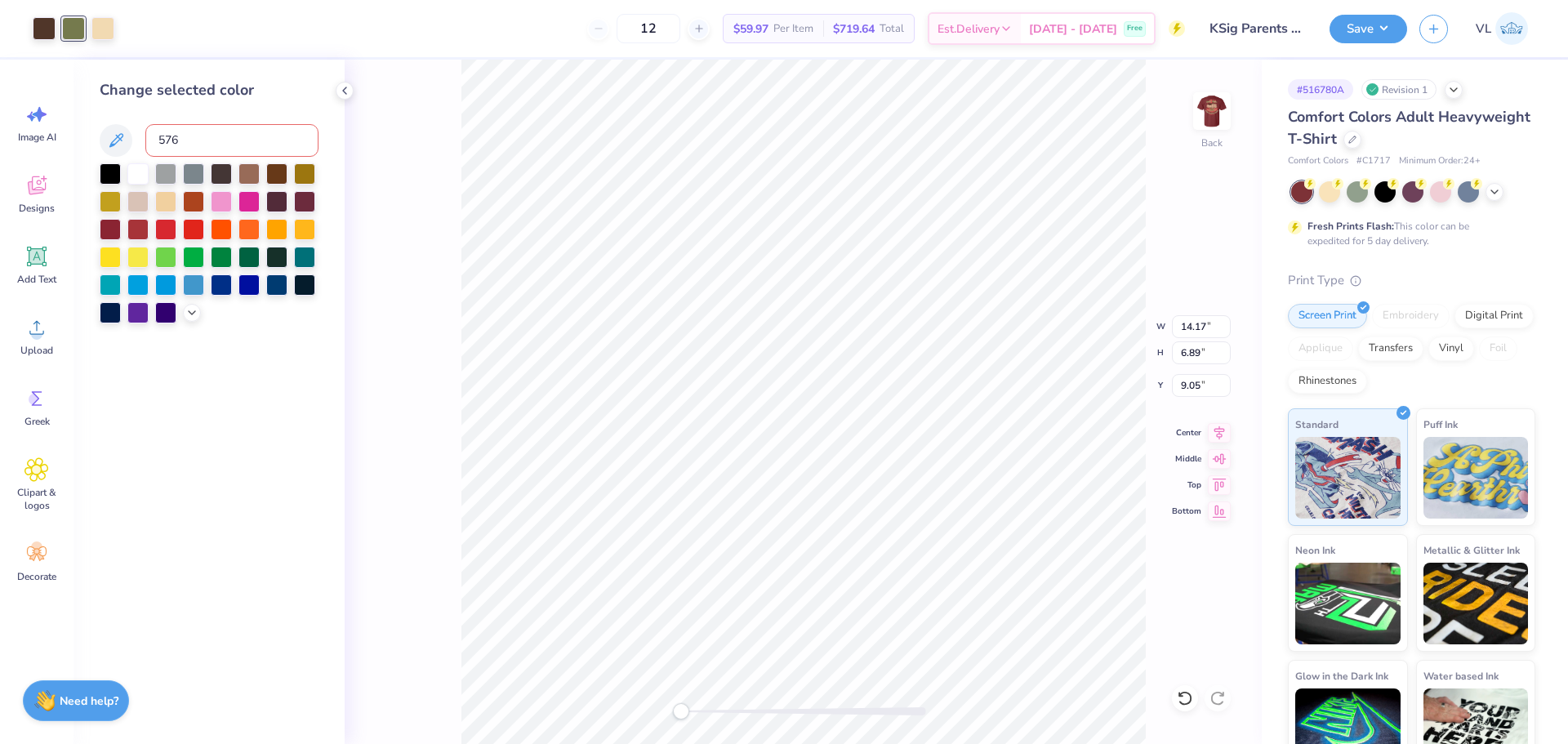
type input "576"
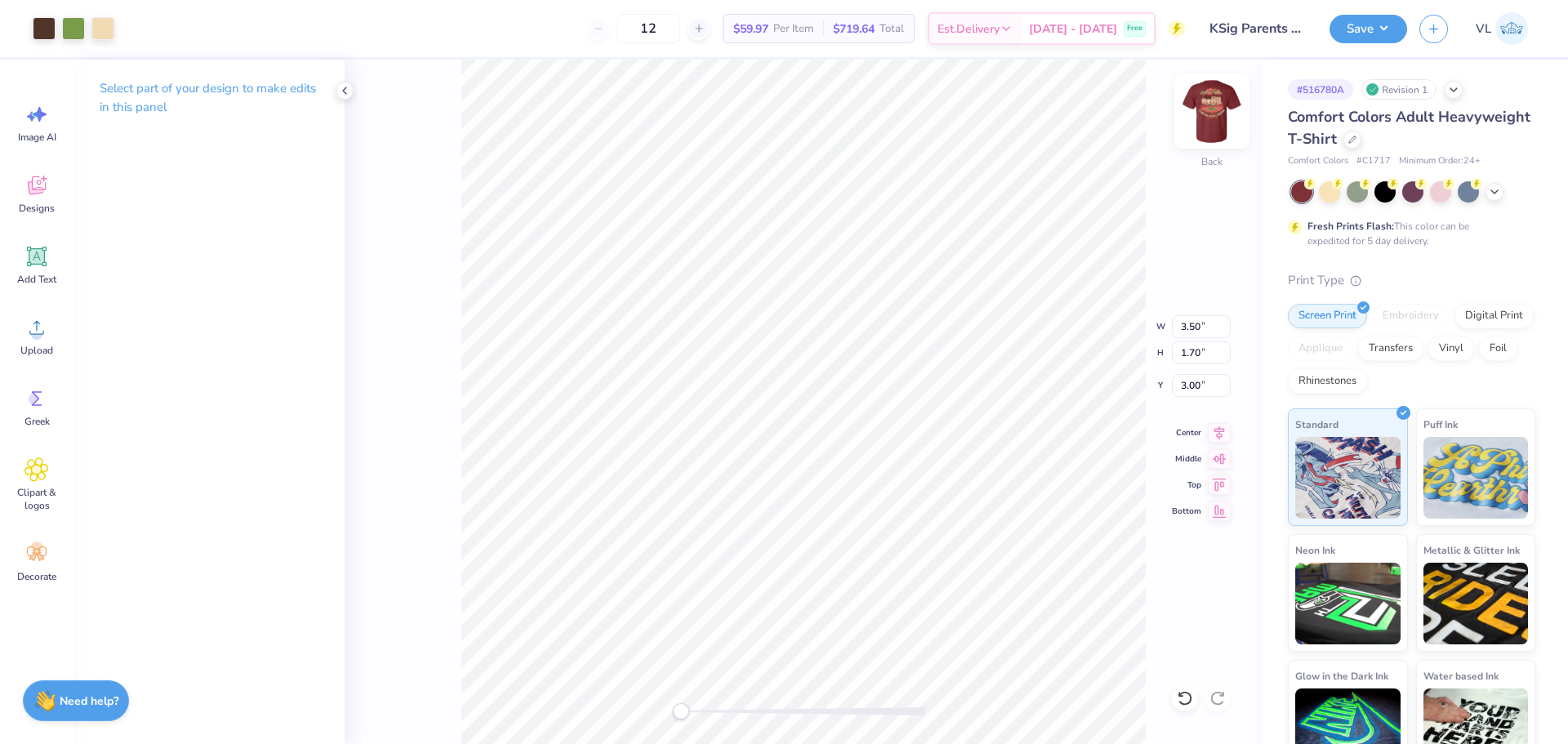
click at [1209, 110] on img at bounding box center [1212, 111] width 66 height 66
type input "3.56"
type input "1.73"
type input "5.39"
